Goal: Use online tool/utility: Use online tool/utility

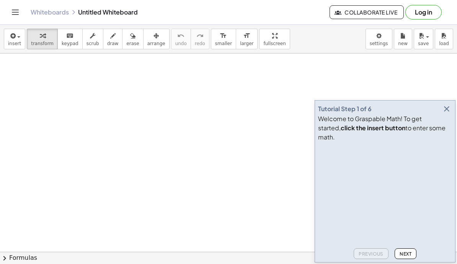
click at [446, 114] on icon "button" at bounding box center [446, 108] width 9 height 9
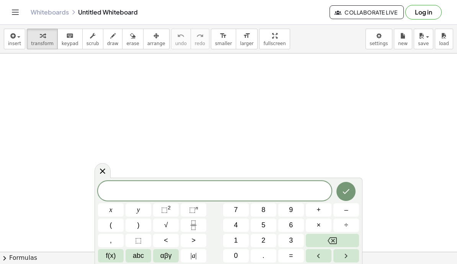
click at [241, 188] on span at bounding box center [214, 191] width 233 height 11
click at [114, 212] on button "x" at bounding box center [111, 210] width 26 height 13
click at [169, 209] on sup "2" at bounding box center [169, 208] width 3 height 6
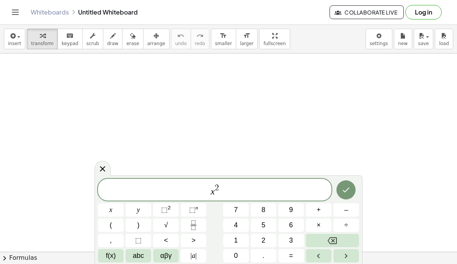
click at [353, 209] on button "–" at bounding box center [346, 210] width 26 height 13
click at [240, 226] on button "4" at bounding box center [236, 225] width 26 height 13
click at [290, 261] on span "=" at bounding box center [291, 256] width 4 height 10
click at [241, 258] on button "0" at bounding box center [236, 256] width 26 height 13
click at [348, 190] on icon "Done" at bounding box center [345, 190] width 9 height 9
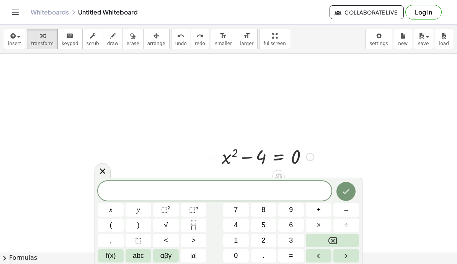
click at [231, 188] on span at bounding box center [214, 191] width 233 height 11
click at [103, 171] on icon at bounding box center [102, 171] width 5 height 5
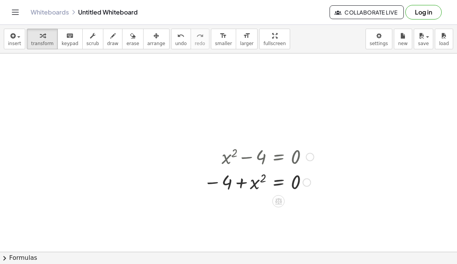
click at [254, 158] on div at bounding box center [259, 157] width 118 height 26
